Goal: Task Accomplishment & Management: Complete application form

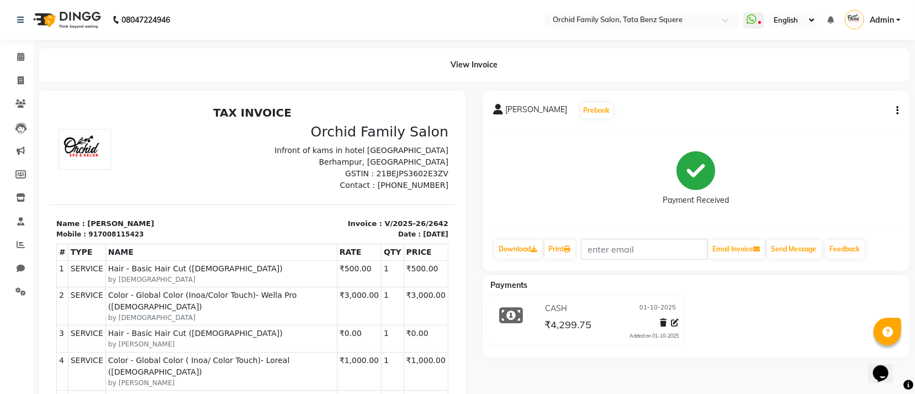
scroll to position [9, 0]
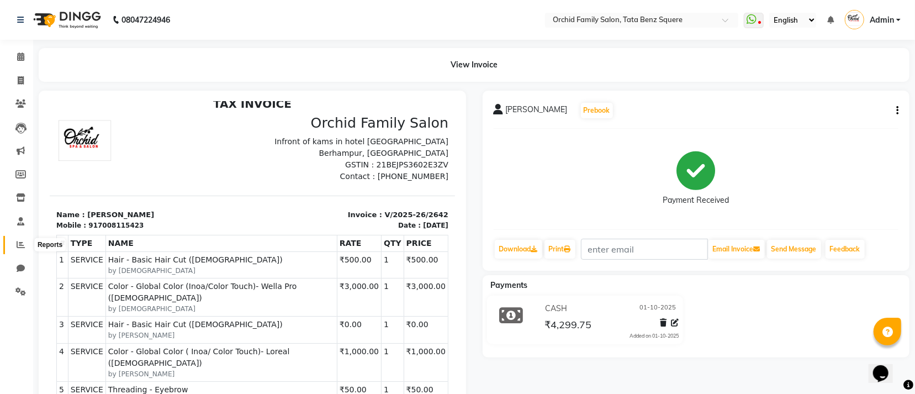
click at [22, 244] on icon at bounding box center [21, 244] width 8 height 8
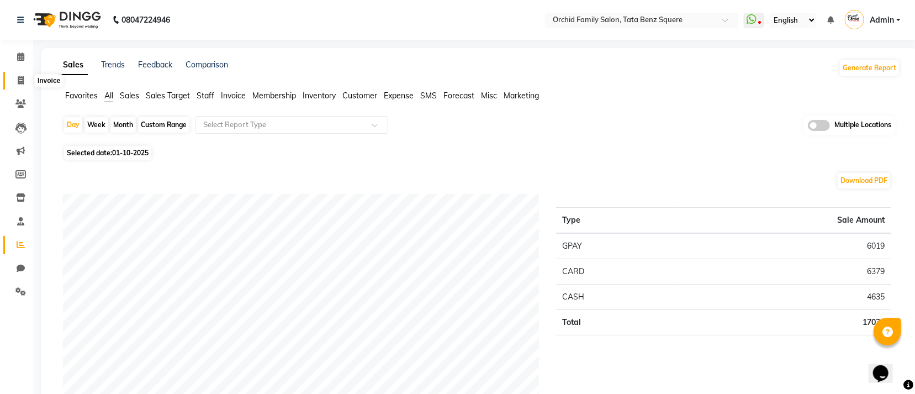
click at [23, 77] on icon at bounding box center [21, 80] width 6 height 8
select select "service"
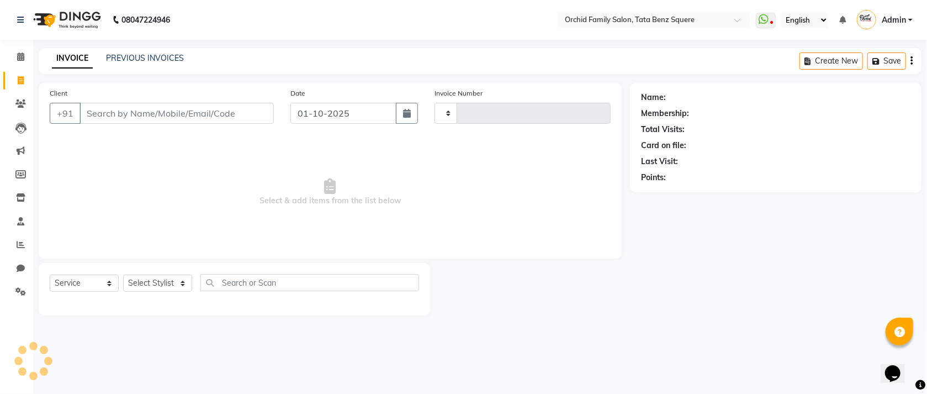
type input "2643"
select select "107"
click at [175, 284] on select "Select Stylist" at bounding box center [157, 282] width 69 height 17
select select "7335"
click at [123, 275] on select "Select Stylist Accountant AJAYA AMAR BHARATI BINDIYA JHUMA KALYANI SATAPATHY KH…" at bounding box center [157, 282] width 69 height 17
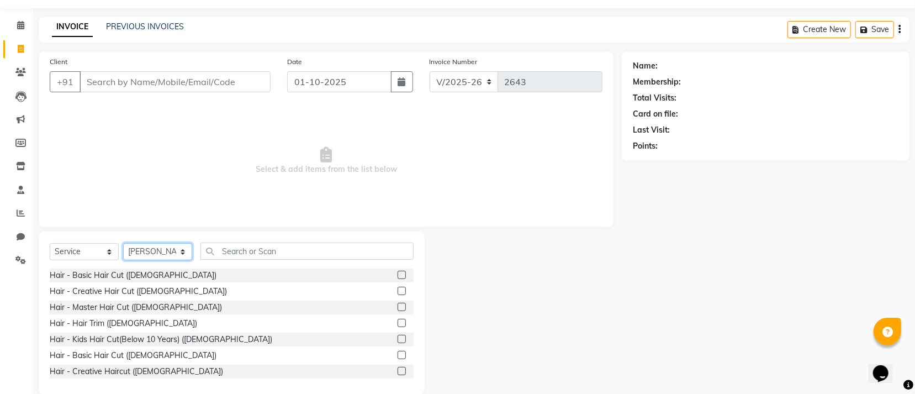
scroll to position [49, 0]
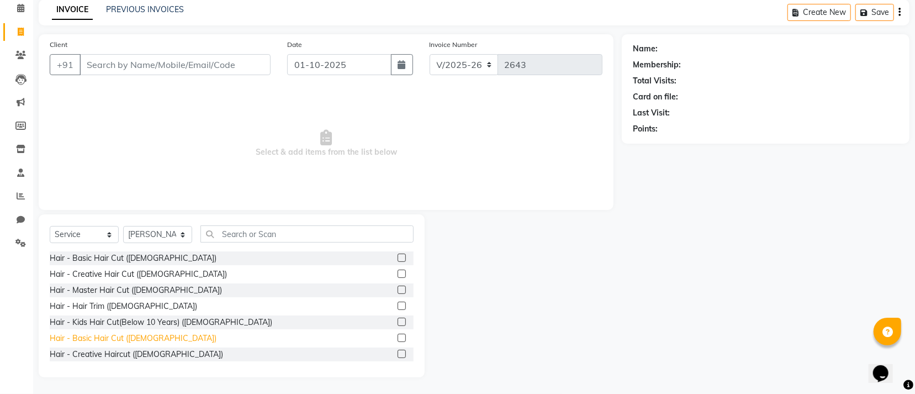
click at [87, 336] on div "Hair - Basic Hair Cut (Male)" at bounding box center [133, 338] width 167 height 12
checkbox input "false"
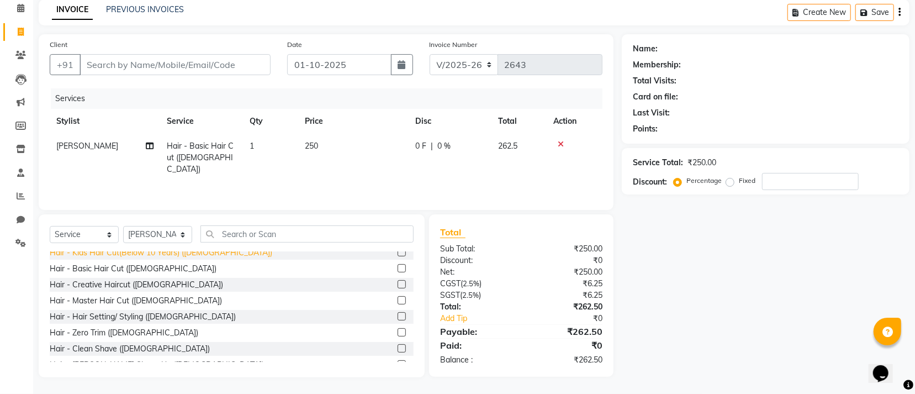
scroll to position [166, 0]
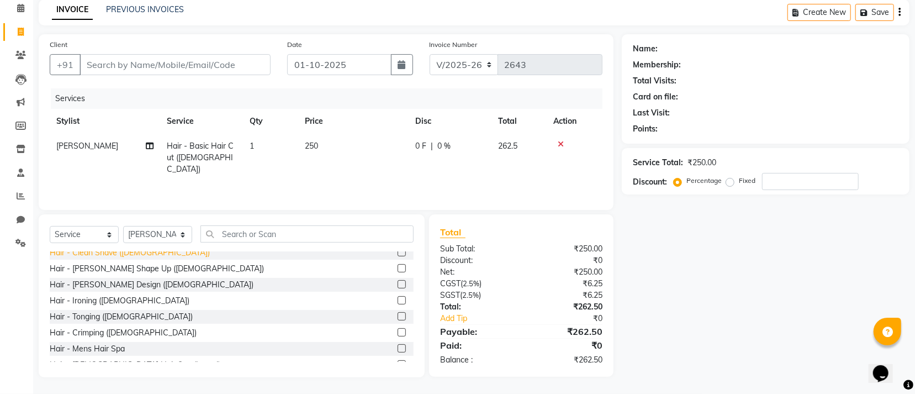
click at [115, 254] on div "Hair - Clean Shave (Male)" at bounding box center [130, 253] width 160 height 12
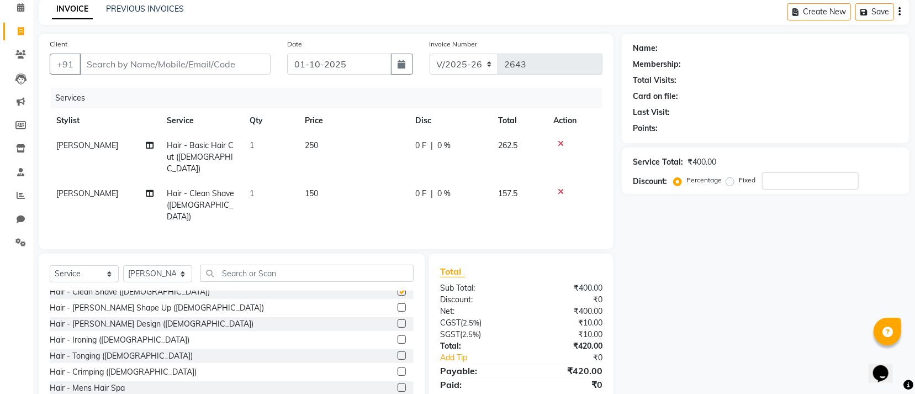
checkbox input "false"
click at [221, 264] on input "text" at bounding box center [306, 272] width 213 height 17
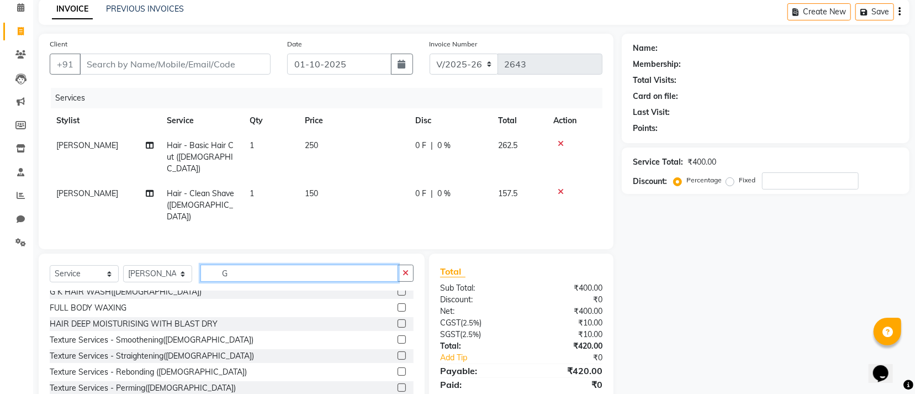
scroll to position [0, 0]
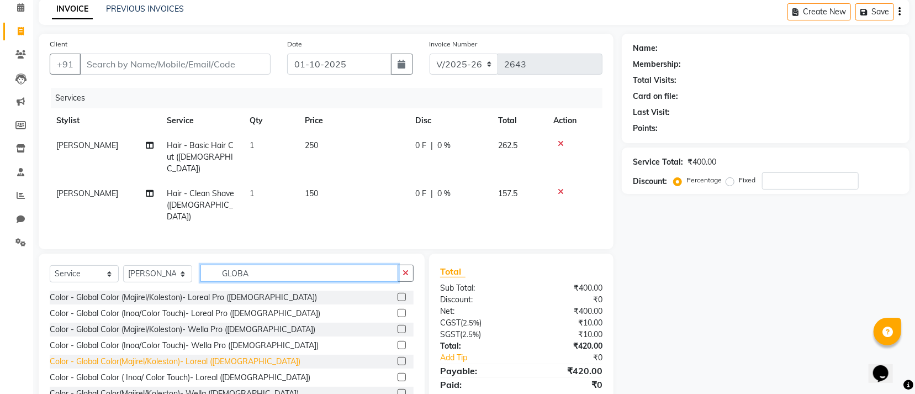
type input "GLOBA"
click at [136, 355] on div "Color - Global Color(Majirel/Koleston)- Loreal (Male)" at bounding box center [175, 361] width 251 height 12
checkbox input "false"
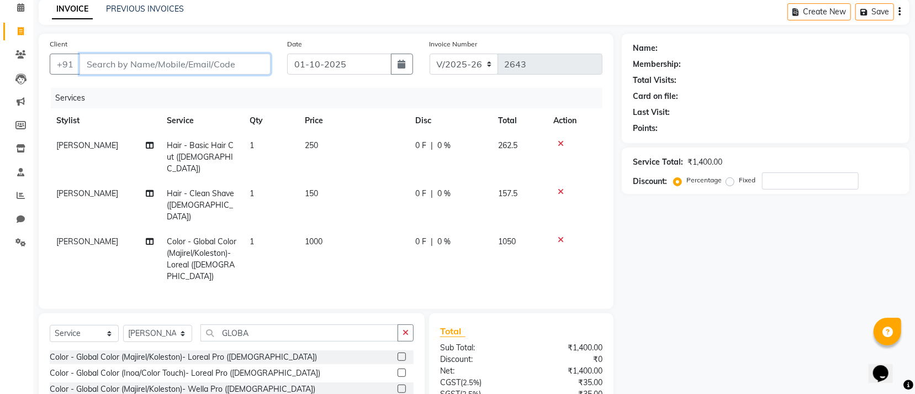
click at [158, 68] on input "Client" at bounding box center [174, 64] width 191 height 21
type input "9"
type input "0"
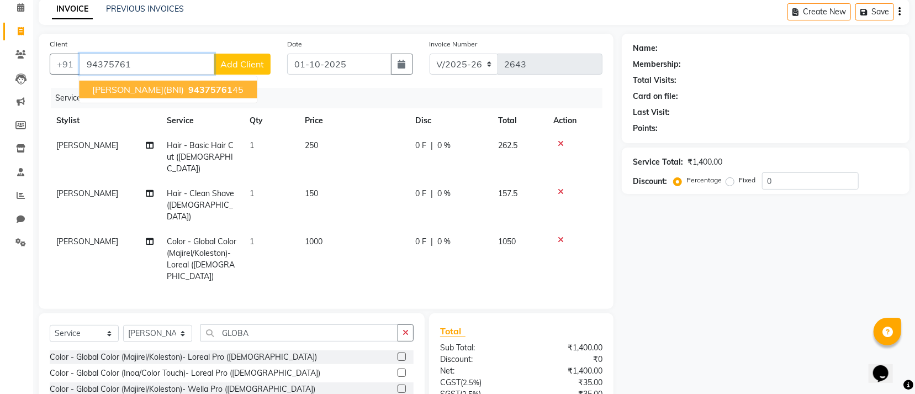
click at [145, 93] on span "PRABHAT RANJAN SAHU(BNI)" at bounding box center [138, 89] width 92 height 11
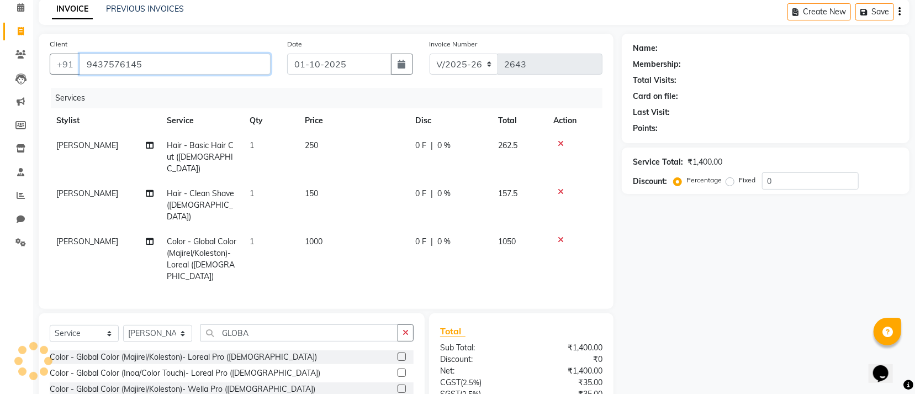
type input "9437576145"
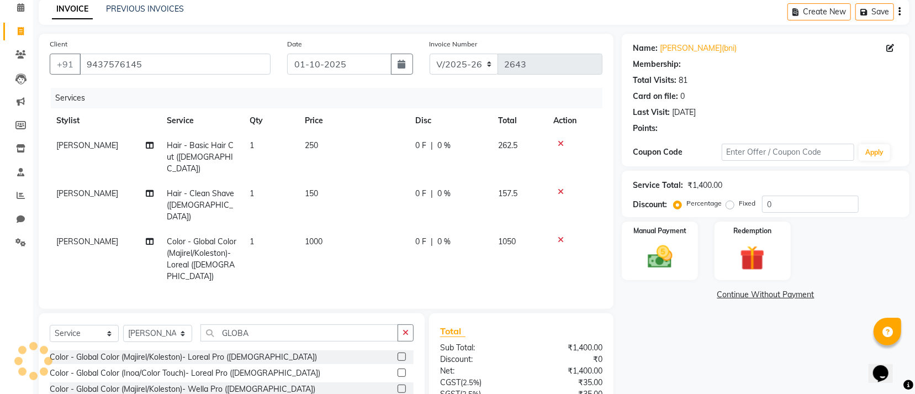
select select "1: Object"
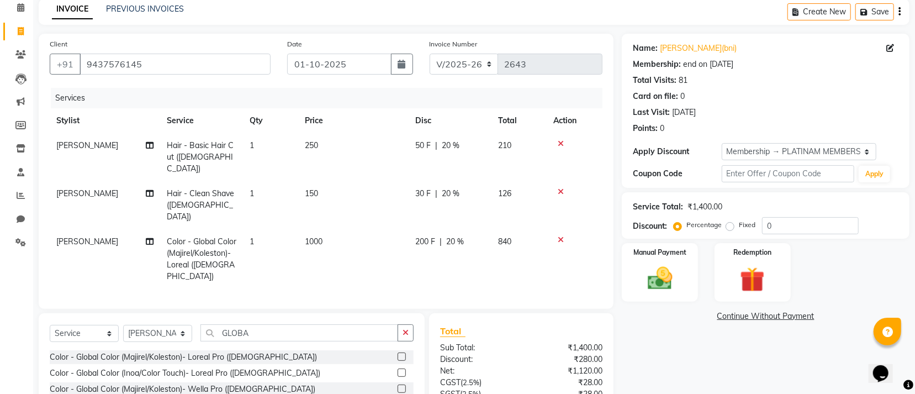
scroll to position [125, 0]
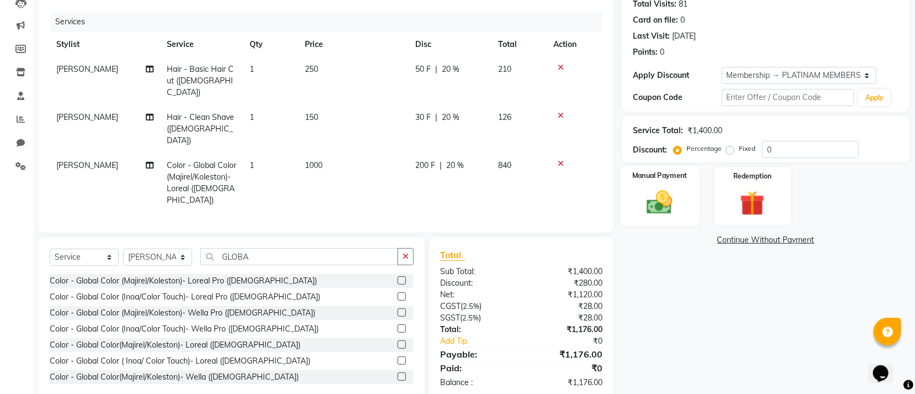
click at [645, 202] on img at bounding box center [660, 202] width 42 height 30
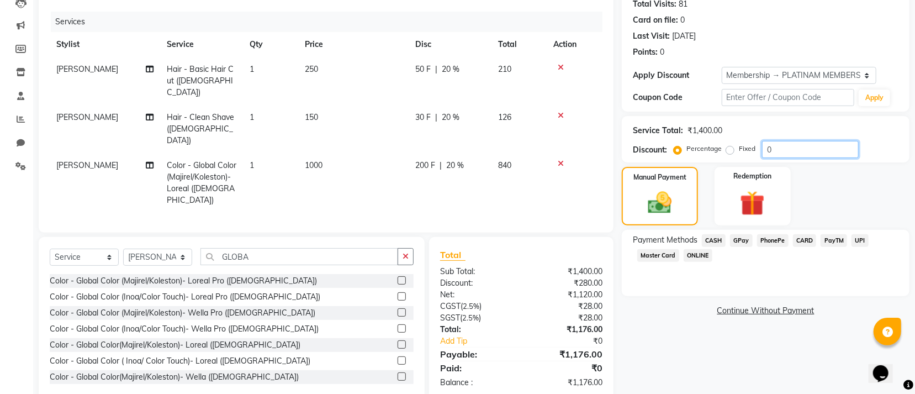
click at [800, 152] on input "0" at bounding box center [810, 149] width 97 height 17
type input "0"
type input "2"
type input "10"
click at [672, 217] on div "Manual Payment" at bounding box center [659, 196] width 79 height 61
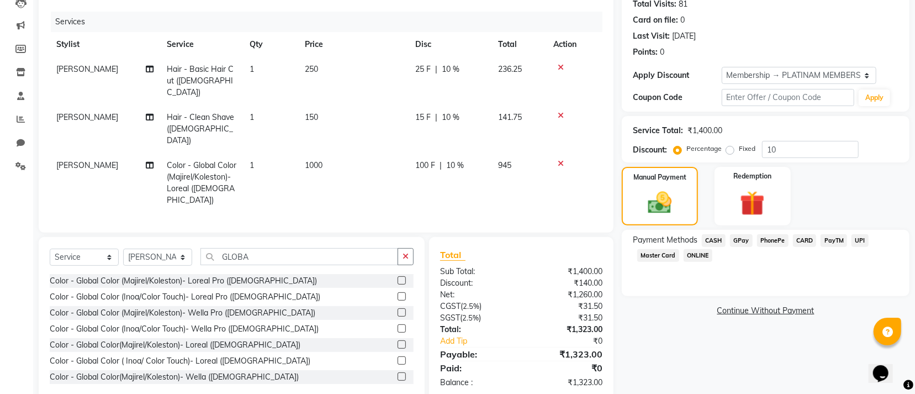
click at [737, 243] on span "GPay" at bounding box center [741, 240] width 23 height 13
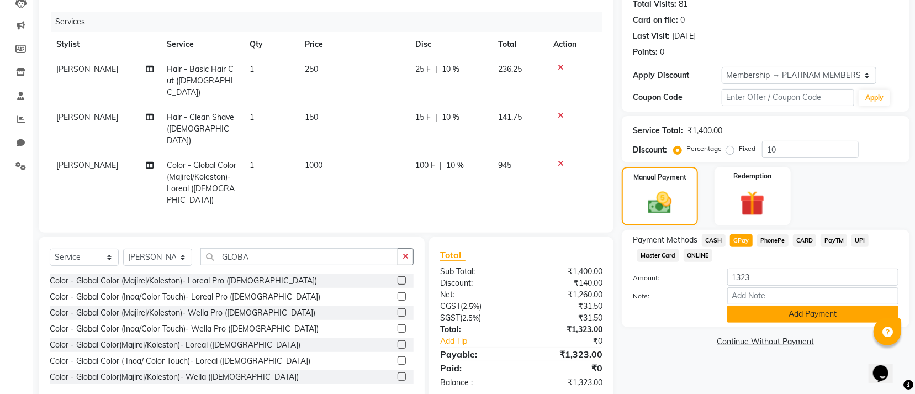
click at [754, 316] on button "Add Payment" at bounding box center [812, 313] width 171 height 17
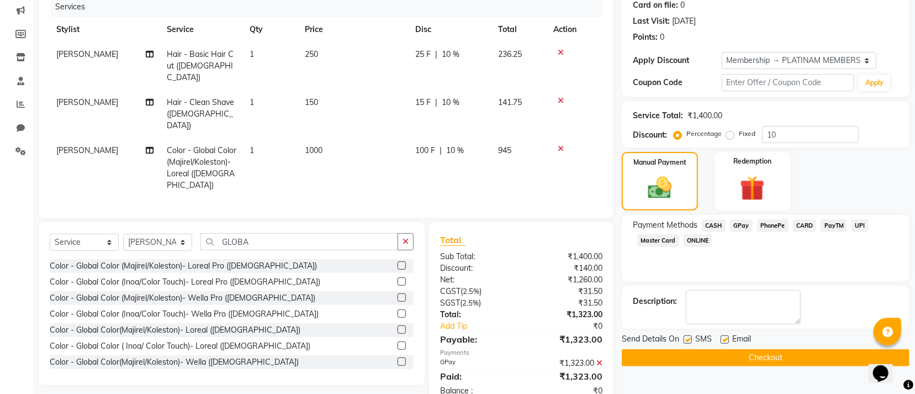
scroll to position [148, 0]
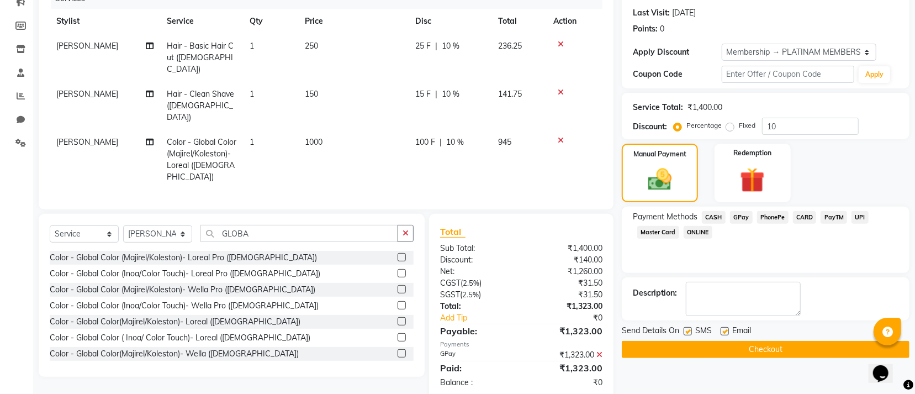
click at [749, 346] on button "Checkout" at bounding box center [766, 349] width 288 height 17
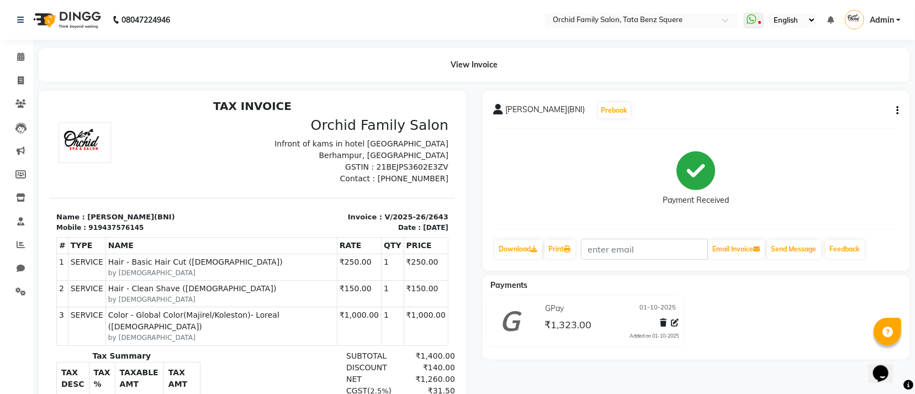
scroll to position [8, 0]
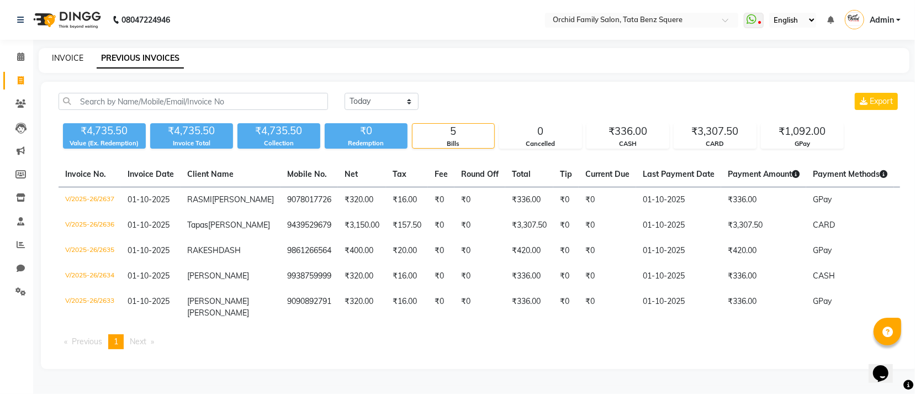
drag, startPoint x: 53, startPoint y: 24, endPoint x: 61, endPoint y: 20, distance: 9.4
click at [54, 53] on link "INVOICE" at bounding box center [67, 58] width 31 height 10
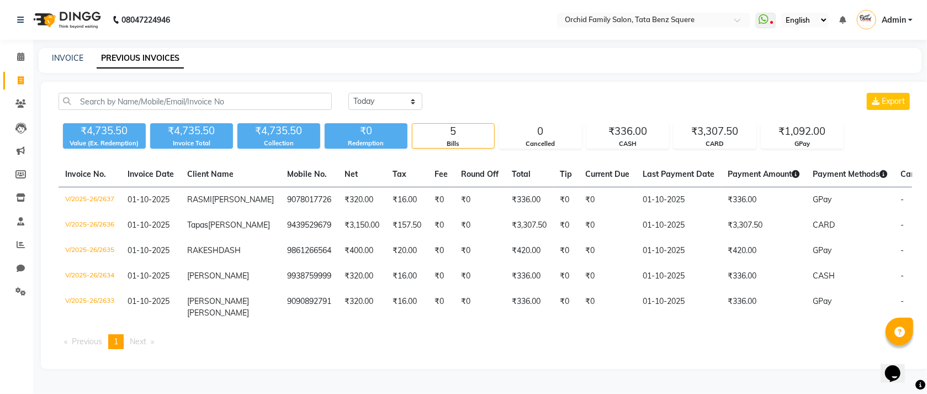
select select "service"
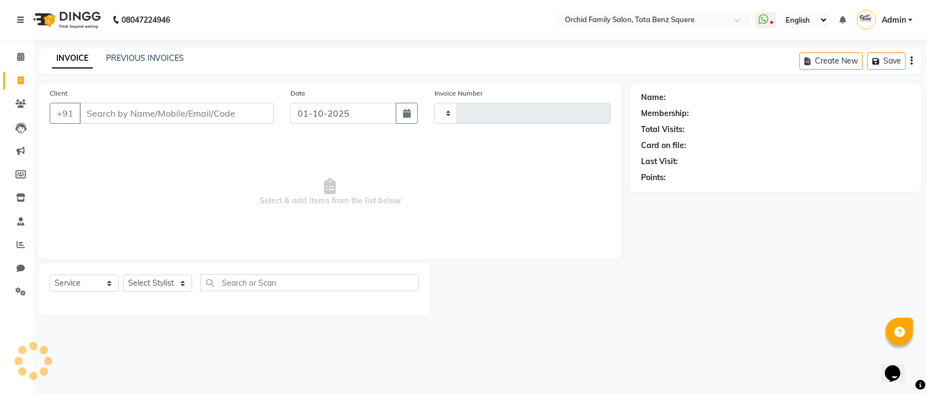
type input "2644"
select select "107"
click at [133, 61] on link "PREVIOUS INVOICES" at bounding box center [145, 58] width 78 height 10
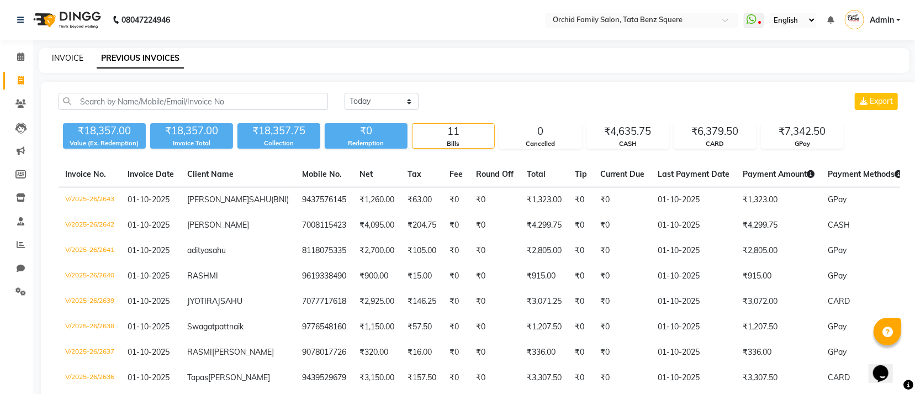
click at [62, 62] on link "INVOICE" at bounding box center [67, 58] width 31 height 10
select select "service"
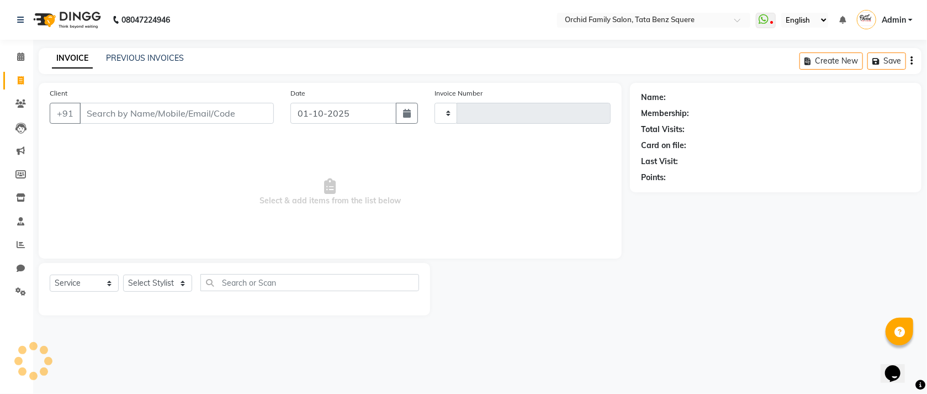
type input "2644"
select select "107"
